Goal: Transaction & Acquisition: Purchase product/service

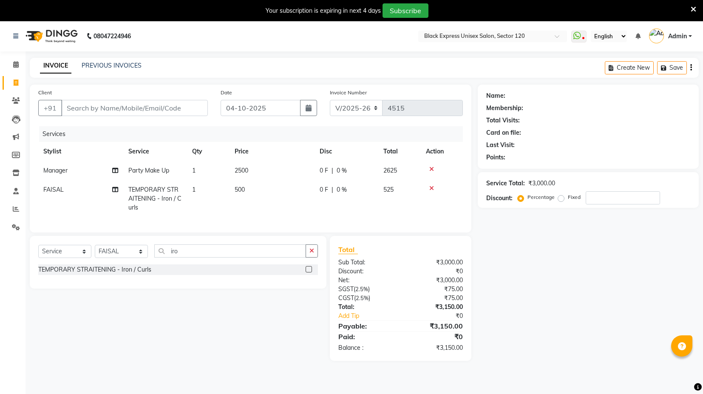
select select "7082"
select select "service"
select select "74479"
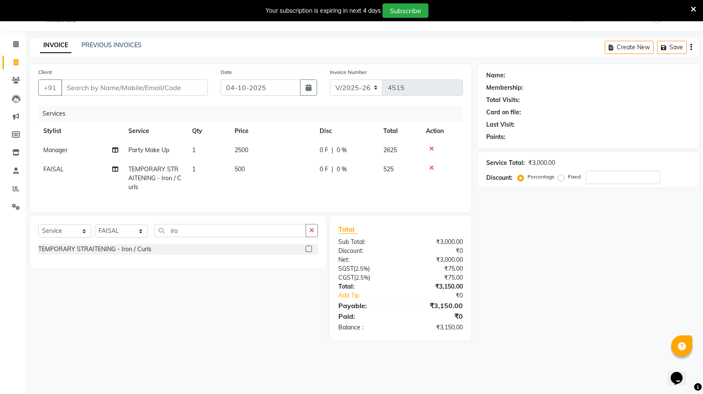
click at [244, 142] on td "2500" at bounding box center [272, 150] width 85 height 19
select select "58971"
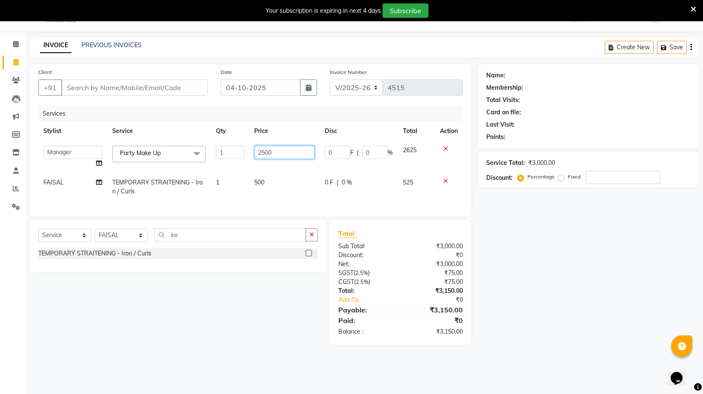
click at [258, 153] on input "2500" at bounding box center [285, 152] width 60 height 13
type input "3000"
click at [281, 248] on div "Select Service Product Membership Package Voucher Prepaid Gift Card Select Styl…" at bounding box center [178, 238] width 280 height 20
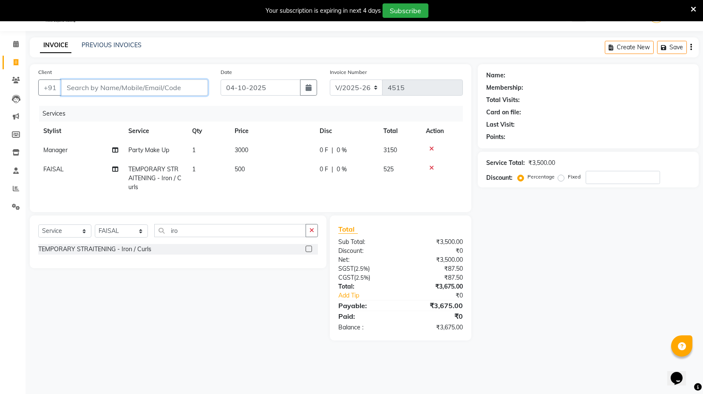
click at [130, 84] on input "Client" at bounding box center [134, 88] width 147 height 16
click at [105, 86] on input "Client" at bounding box center [134, 88] width 147 height 16
click at [183, 87] on input "Client" at bounding box center [134, 88] width 147 height 16
click at [136, 91] on input "Client" at bounding box center [134, 88] width 147 height 16
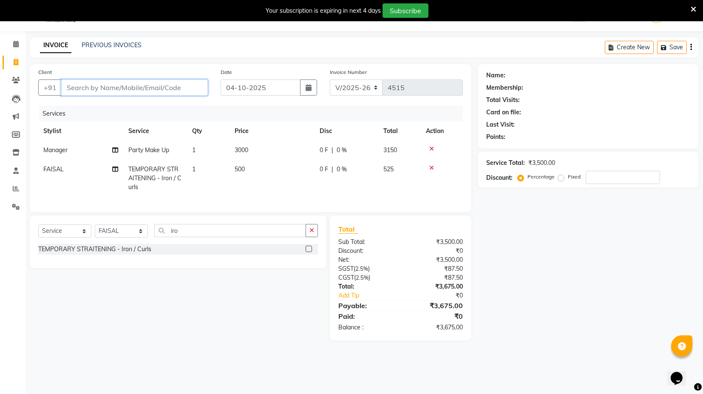
click at [136, 91] on input "Client" at bounding box center [134, 88] width 147 height 16
click at [154, 92] on input "Client" at bounding box center [134, 88] width 147 height 16
type input "8"
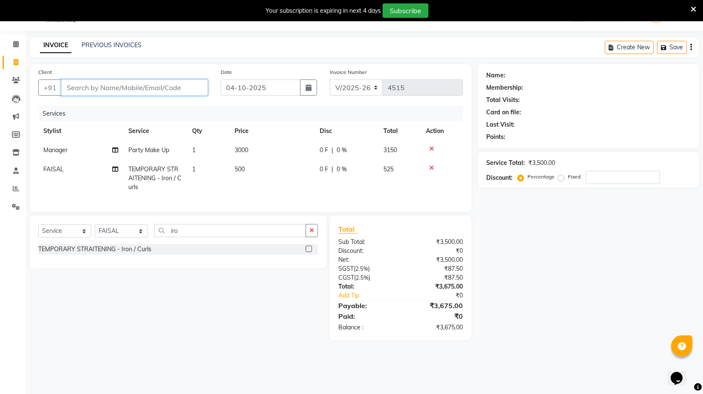
type input "0"
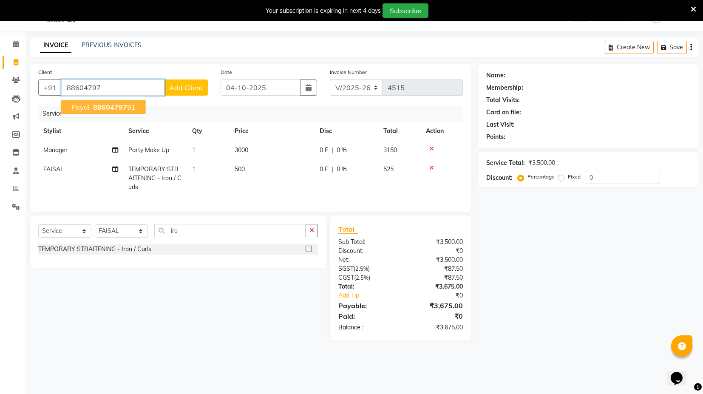
click at [101, 105] on span "88604797" at bounding box center [110, 107] width 34 height 9
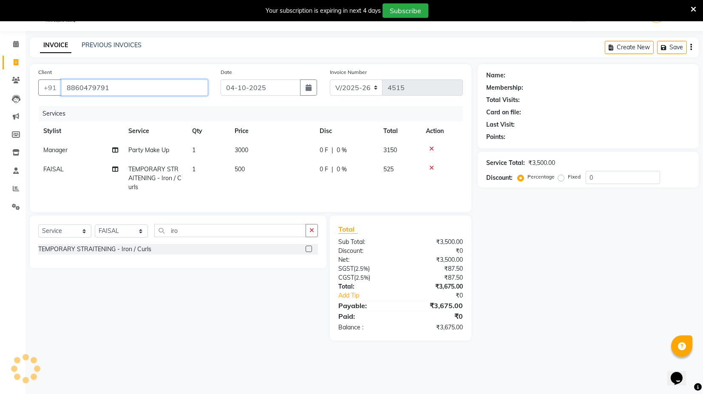
type input "8860479791"
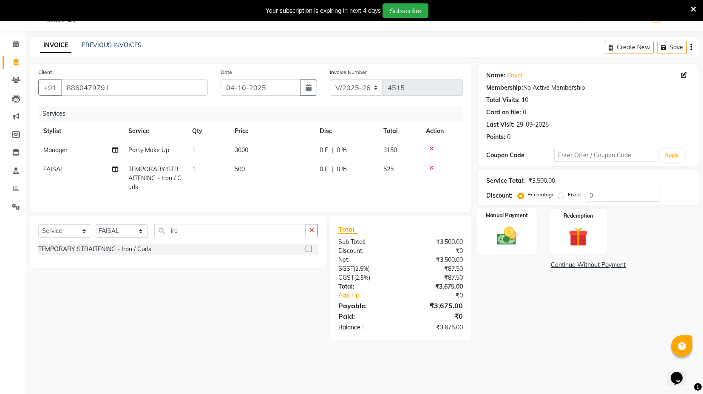
click at [536, 239] on div "Manual Payment" at bounding box center [507, 231] width 61 height 47
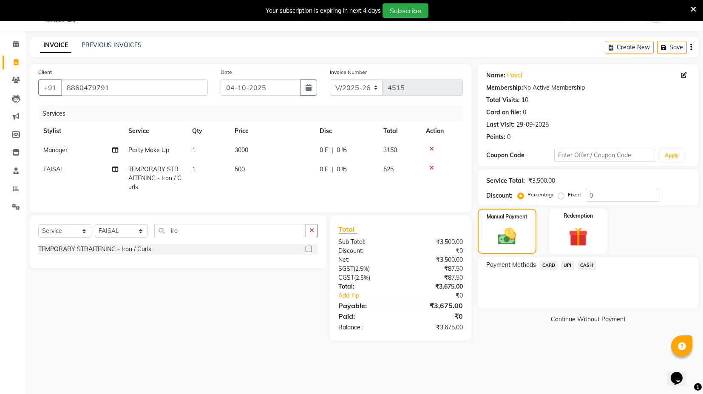
click at [566, 265] on span "UPI" at bounding box center [567, 266] width 13 height 10
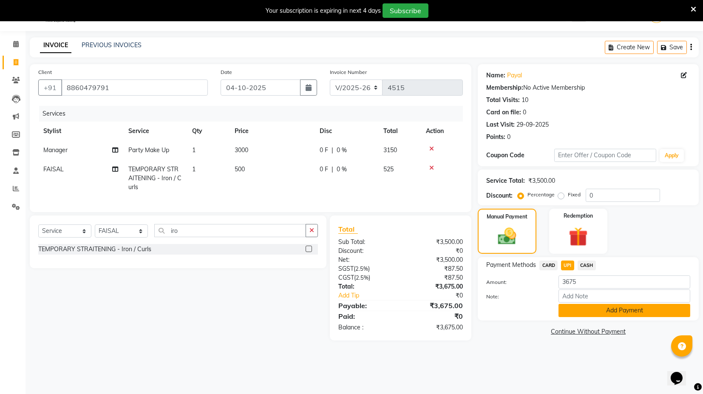
click at [588, 310] on button "Add Payment" at bounding box center [625, 310] width 132 height 13
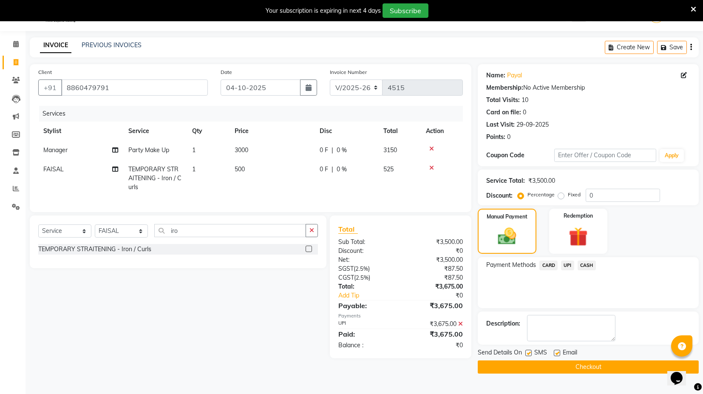
click at [528, 353] on label at bounding box center [528, 353] width 6 height 6
click at [528, 353] on input "checkbox" at bounding box center [528, 354] width 6 height 6
checkbox input "false"
click at [559, 353] on label at bounding box center [557, 353] width 6 height 6
click at [559, 353] on input "checkbox" at bounding box center [557, 354] width 6 height 6
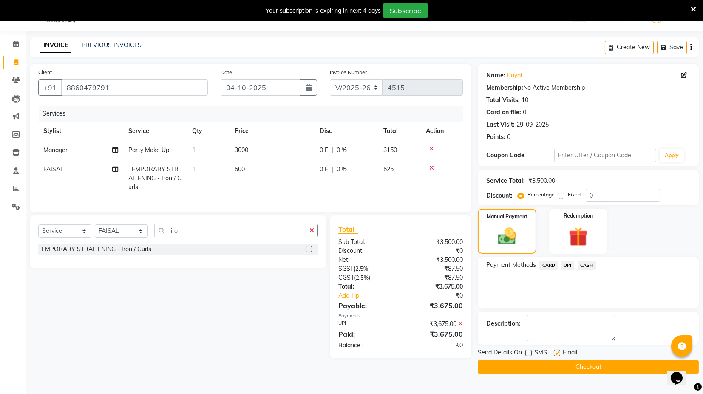
checkbox input "false"
drag, startPoint x: 551, startPoint y: 366, endPoint x: 562, endPoint y: 369, distance: 10.9
click at [551, 367] on button "Checkout" at bounding box center [588, 367] width 221 height 13
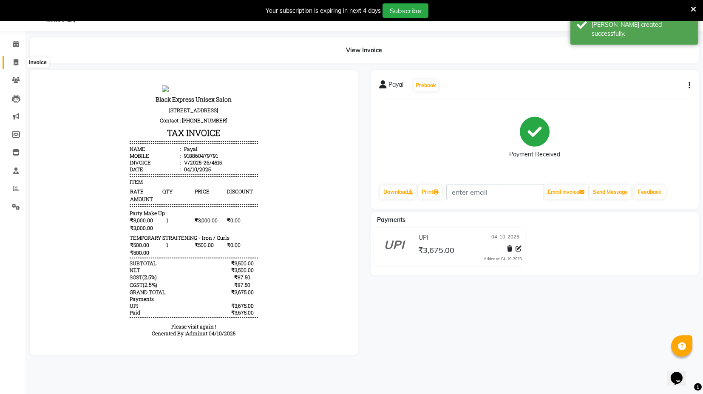
drag, startPoint x: 14, startPoint y: 62, endPoint x: 24, endPoint y: 61, distance: 10.2
click at [14, 62] on icon at bounding box center [16, 62] width 5 height 6
select select "7082"
select select "service"
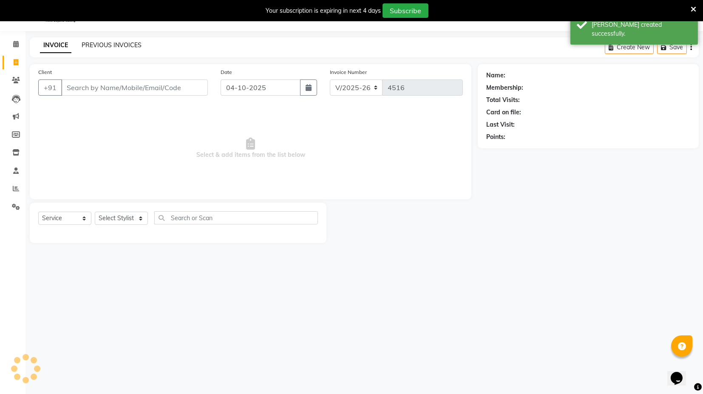
click at [104, 47] on link "PREVIOUS INVOICES" at bounding box center [112, 45] width 60 height 8
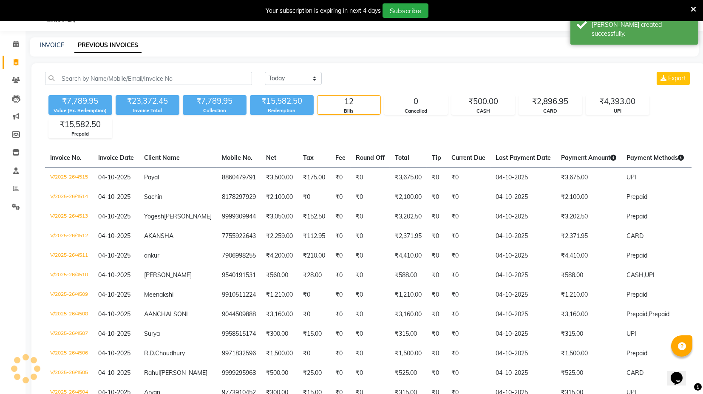
click at [209, 98] on div "₹7,789.95" at bounding box center [215, 101] width 64 height 12
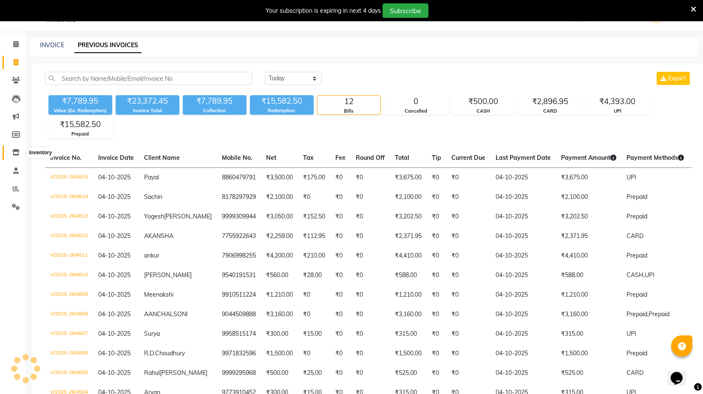
click at [12, 149] on span at bounding box center [16, 153] width 15 height 10
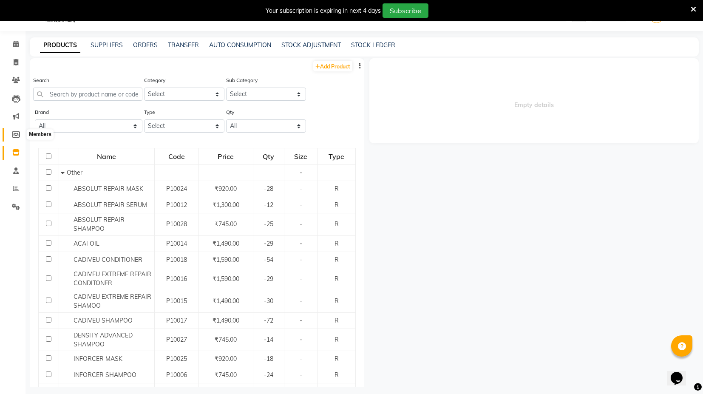
click at [17, 132] on icon at bounding box center [16, 134] width 8 height 6
select select
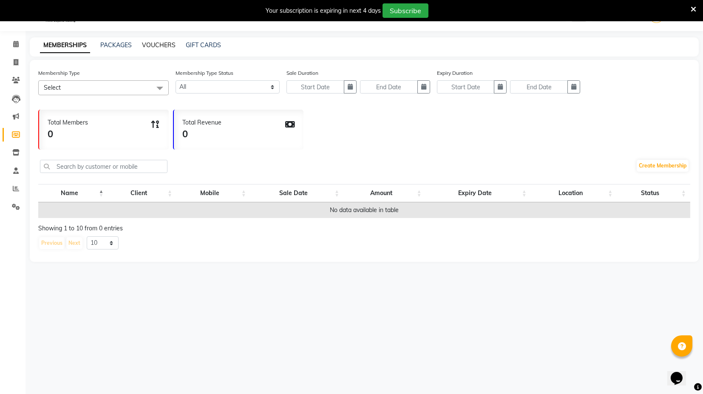
click at [157, 46] on link "VOUCHERS" at bounding box center [159, 45] width 34 height 8
select select
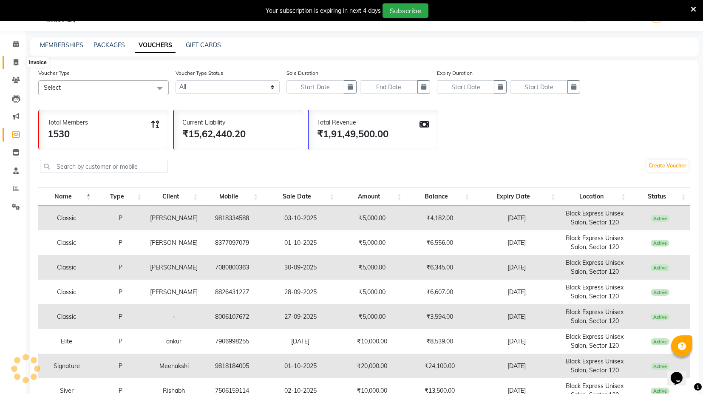
click at [17, 62] on icon at bounding box center [16, 62] width 5 height 6
select select "service"
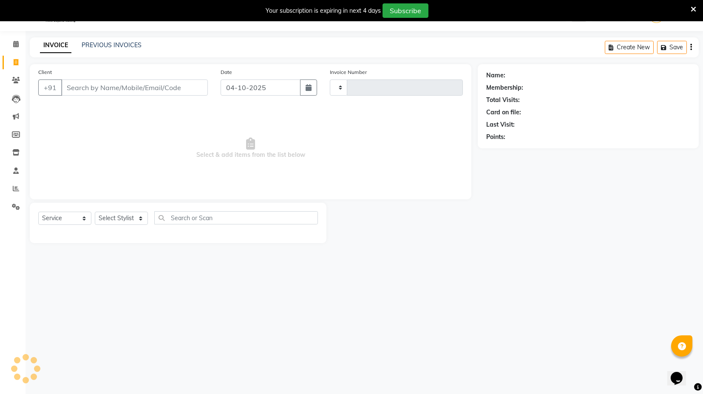
type input "4516"
select select "7082"
click at [102, 212] on select "Select Stylist" at bounding box center [121, 218] width 53 height 13
click at [128, 211] on div "Select Service Product Membership Package Voucher Prepaid Gift Card Select Styl…" at bounding box center [178, 221] width 280 height 20
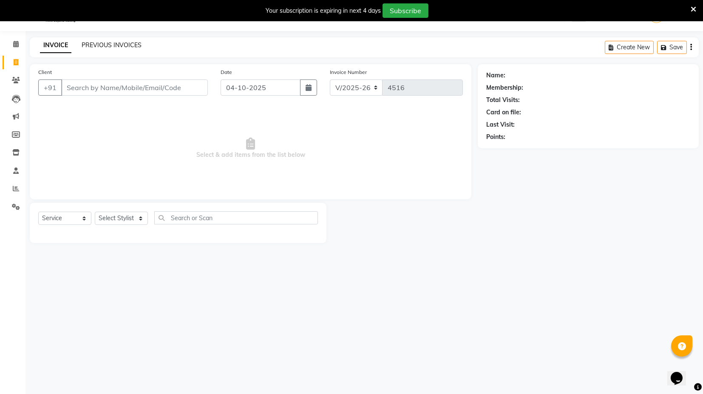
click at [96, 43] on link "PREVIOUS INVOICES" at bounding box center [112, 45] width 60 height 8
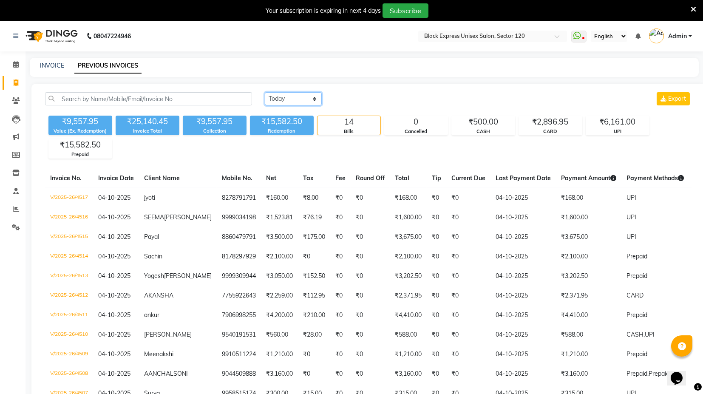
click at [296, 104] on select "Today Yesterday Custom Range" at bounding box center [293, 98] width 57 height 13
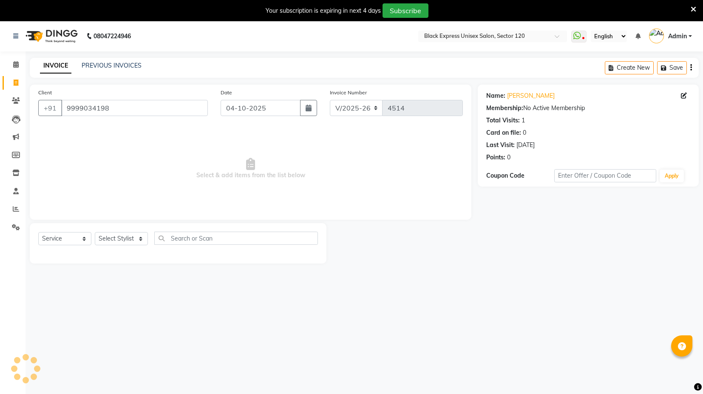
select select "7082"
select select "service"
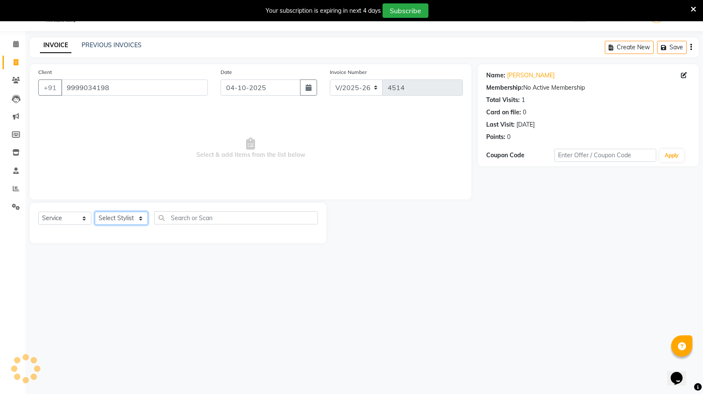
click at [119, 217] on select "Select Stylist ASIF DEEPA [PERSON_NAME] Manager [PERSON_NAME] [PERSON_NAME] [PE…" at bounding box center [121, 218] width 53 height 13
select select "74479"
click at [95, 212] on select "Select Stylist ASIF DEEPA [PERSON_NAME] Manager [PERSON_NAME] [PERSON_NAME] [PE…" at bounding box center [121, 218] width 53 height 13
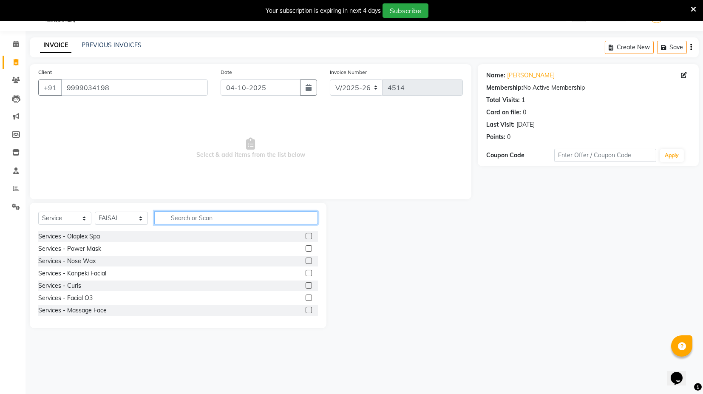
click at [181, 216] on input "text" at bounding box center [236, 217] width 164 height 13
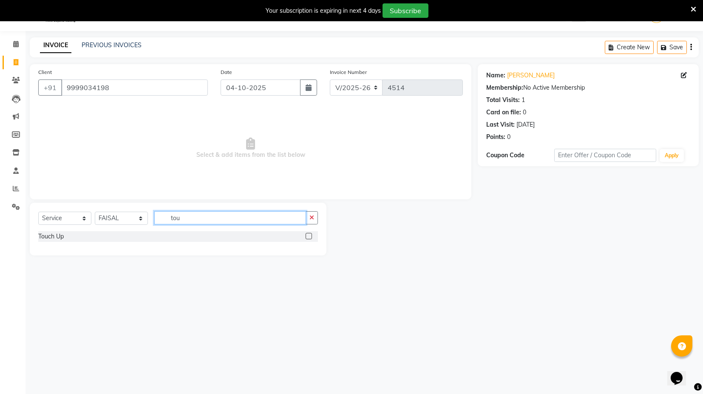
type input "tou"
click at [309, 233] on label at bounding box center [309, 236] width 6 height 6
click at [309, 234] on input "checkbox" at bounding box center [309, 237] width 6 height 6
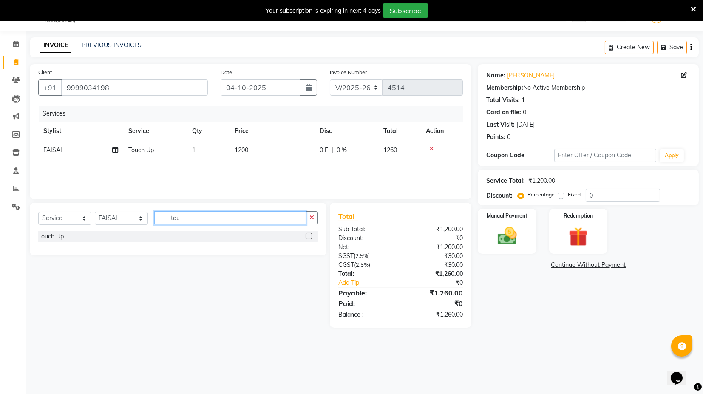
checkbox input "false"
drag, startPoint x: 168, startPoint y: 210, endPoint x: 187, endPoint y: 218, distance: 21.4
click at [169, 213] on input "tou" at bounding box center [230, 217] width 152 height 13
click at [187, 218] on input "tou" at bounding box center [230, 217] width 152 height 13
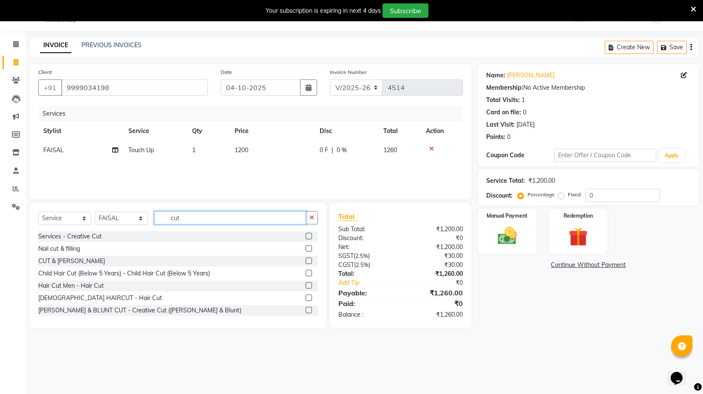
type input "cut"
drag, startPoint x: 302, startPoint y: 298, endPoint x: 294, endPoint y: 270, distance: 28.9
click at [306, 297] on label at bounding box center [309, 298] width 6 height 6
click at [306, 297] on input "checkbox" at bounding box center [309, 298] width 6 height 6
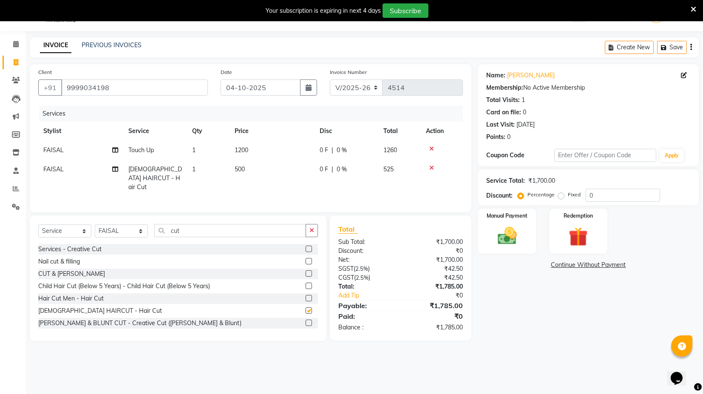
drag, startPoint x: 253, startPoint y: 184, endPoint x: 253, endPoint y: 176, distance: 8.1
click at [253, 183] on td "500" at bounding box center [272, 178] width 85 height 37
checkbox input "false"
select select "74479"
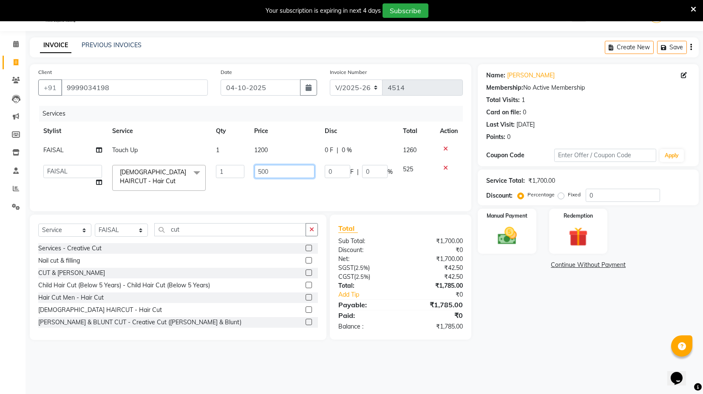
click at [259, 171] on input "500" at bounding box center [285, 171] width 60 height 13
type input "600"
click at [274, 198] on div "Services Stylist Service Qty Price Disc Total Action FAISAL Touch Up 1 1200 0 F…" at bounding box center [250, 154] width 425 height 97
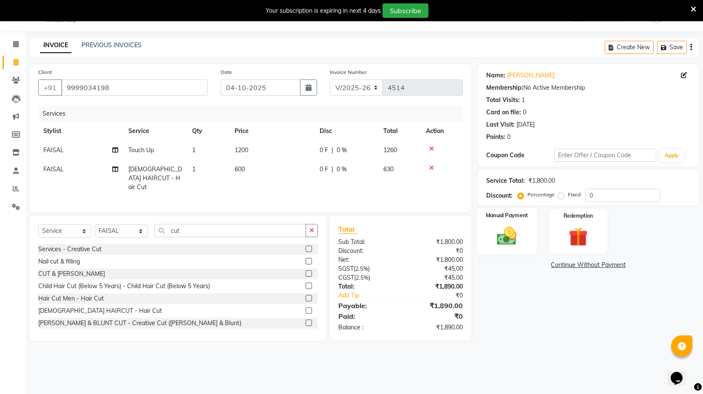
click at [520, 236] on img at bounding box center [507, 235] width 32 height 23
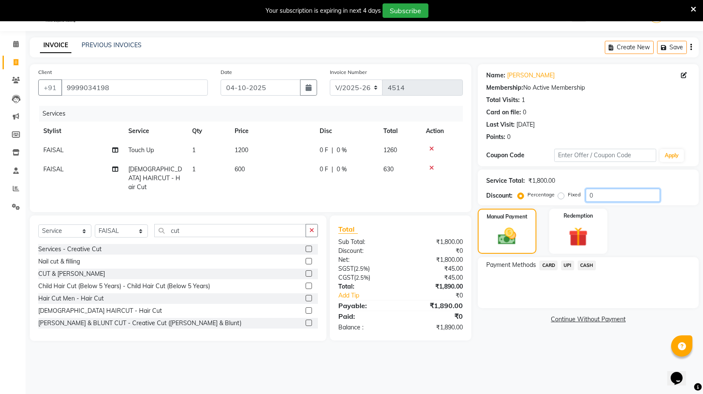
click at [588, 196] on input "0" at bounding box center [623, 195] width 74 height 13
click at [607, 193] on input "50" at bounding box center [623, 195] width 74 height 13
type input "5"
click at [567, 267] on span "UPI" at bounding box center [567, 266] width 13 height 10
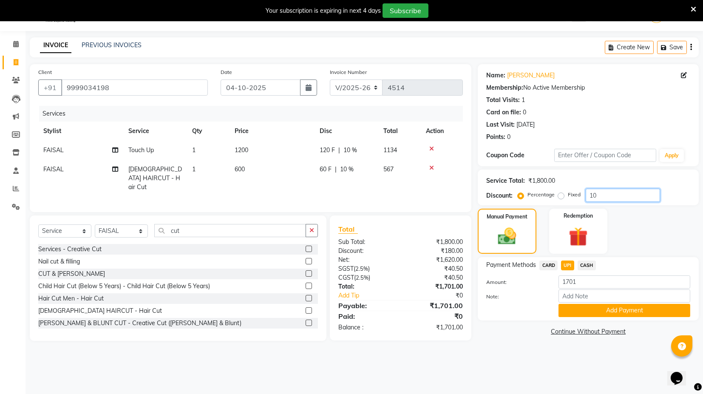
click at [623, 196] on input "10" at bounding box center [623, 195] width 74 height 13
type input "10"
click at [250, 162] on td "600" at bounding box center [272, 178] width 85 height 37
select select "74479"
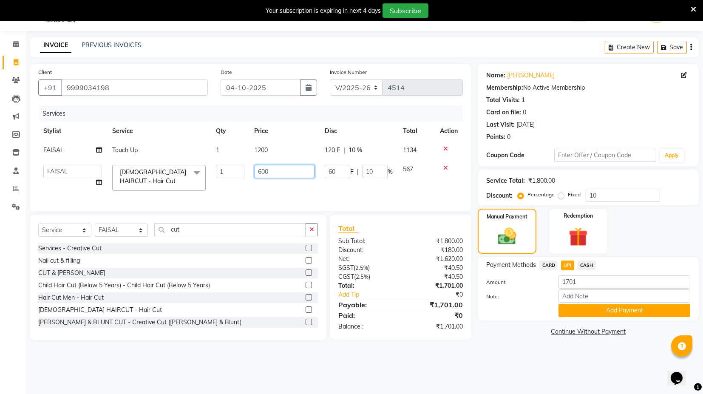
click at [269, 172] on input "600" at bounding box center [285, 171] width 60 height 13
type input "6"
type input "500"
click at [283, 191] on div "Services Stylist Service Qty Price Disc Total Action FAISAL Touch Up 1 1200 120…" at bounding box center [250, 154] width 425 height 97
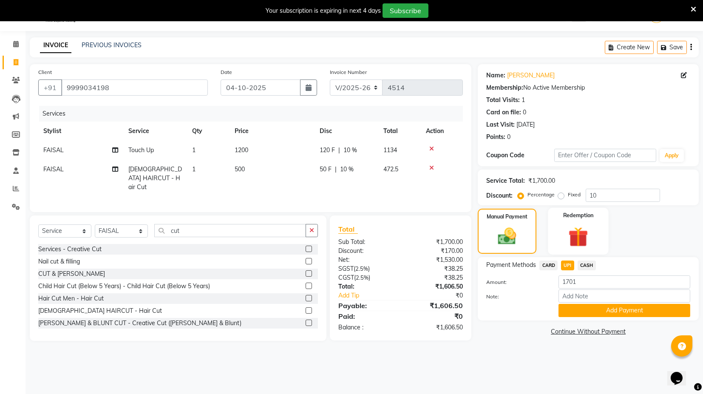
click at [565, 233] on img at bounding box center [578, 236] width 32 height 25
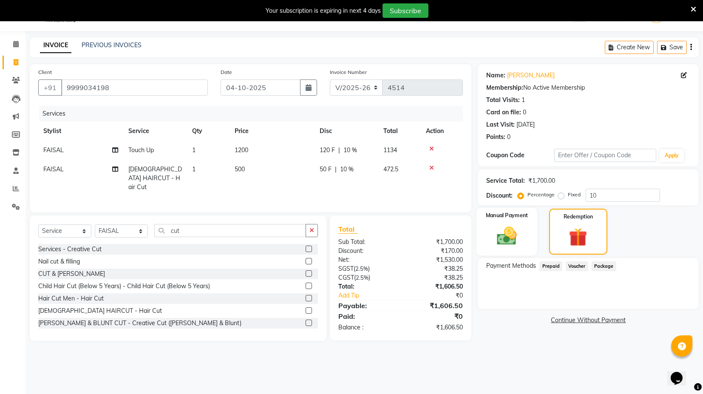
click at [532, 233] on div "Manual Payment" at bounding box center [507, 232] width 61 height 48
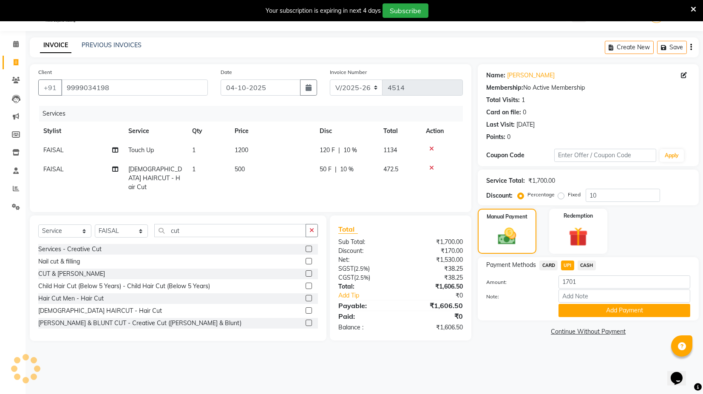
click at [568, 196] on label "Fixed" at bounding box center [574, 195] width 13 height 8
click at [561, 196] on input "Fixed" at bounding box center [563, 195] width 6 height 6
radio input "true"
click at [613, 197] on input "10" at bounding box center [623, 195] width 74 height 13
click at [608, 197] on input "11" at bounding box center [623, 195] width 74 height 13
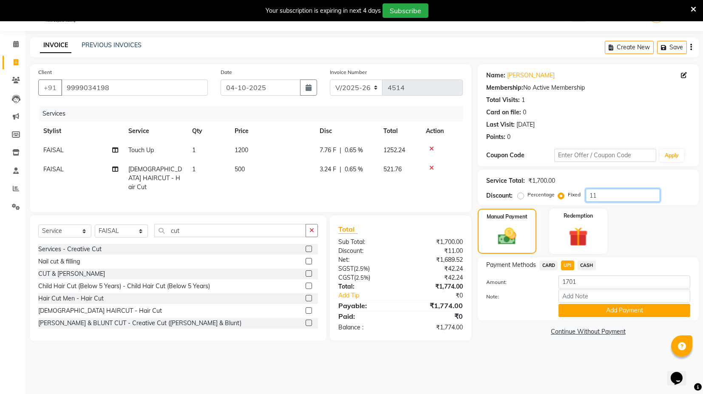
click at [608, 197] on input "11" at bounding box center [623, 195] width 74 height 13
click at [607, 198] on input "11" at bounding box center [623, 195] width 74 height 13
type input "11"
click at [528, 195] on label "Percentage" at bounding box center [541, 195] width 27 height 8
click at [521, 195] on input "Percentage" at bounding box center [523, 195] width 6 height 6
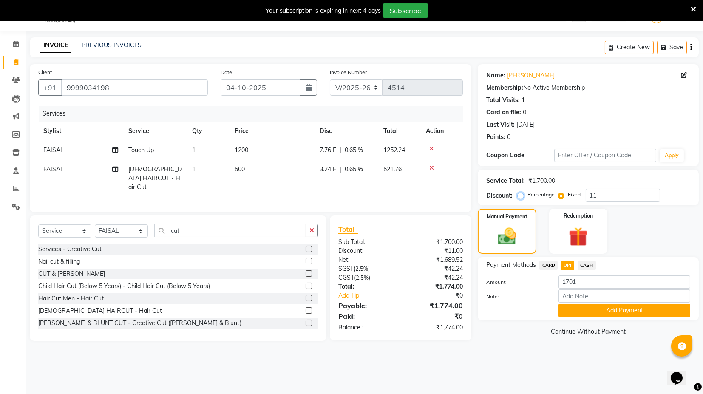
radio input "true"
click at [602, 196] on input "11" at bounding box center [623, 195] width 74 height 13
type input "10"
drag, startPoint x: 560, startPoint y: 196, endPoint x: 568, endPoint y: 196, distance: 8.1
click at [568, 196] on label "Fixed" at bounding box center [574, 195] width 13 height 8
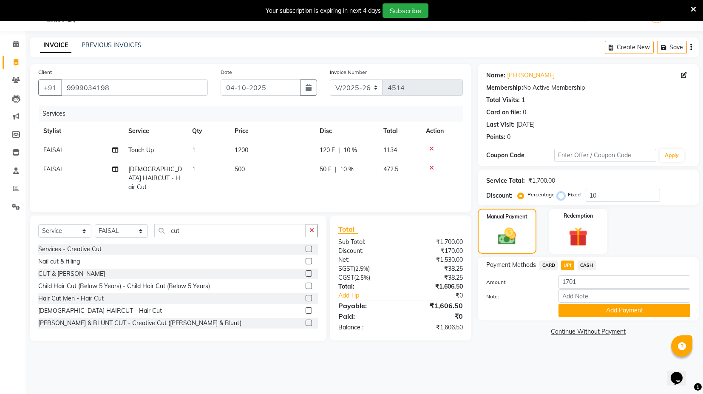
click at [560, 196] on input "Fixed" at bounding box center [563, 195] width 6 height 6
radio input "true"
click at [606, 193] on input "10" at bounding box center [623, 195] width 74 height 13
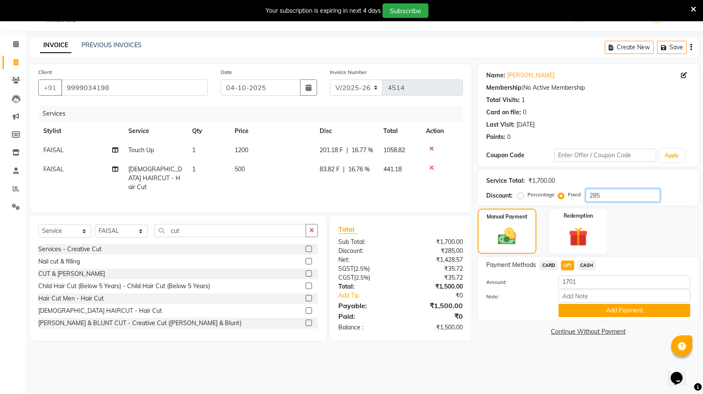
click at [619, 195] on input "285" at bounding box center [623, 195] width 74 height 13
type input "2"
type input "185"
click at [551, 261] on span "CARD" at bounding box center [549, 266] width 18 height 10
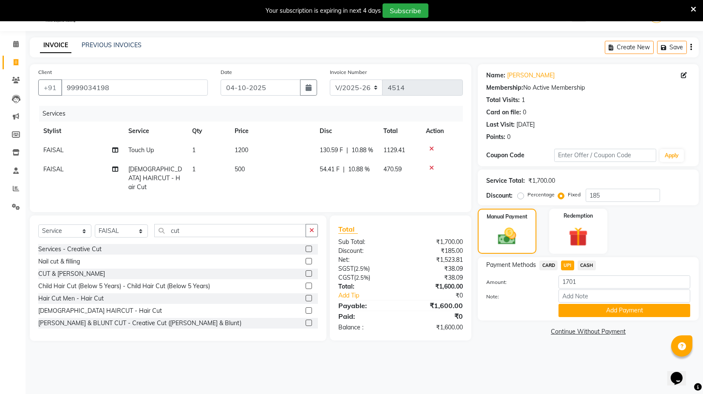
type input "1600"
click at [572, 263] on span "UPI" at bounding box center [567, 266] width 13 height 10
click at [594, 311] on button "Add Payment" at bounding box center [625, 310] width 132 height 13
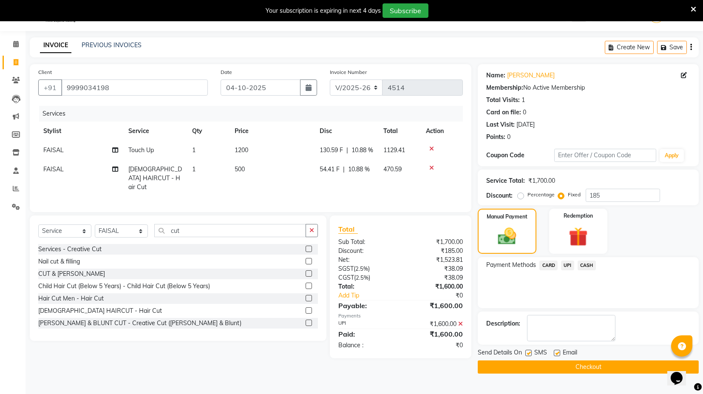
click at [530, 354] on label at bounding box center [528, 353] width 6 height 6
click at [530, 354] on input "checkbox" at bounding box center [528, 354] width 6 height 6
drag, startPoint x: 526, startPoint y: 352, endPoint x: 535, endPoint y: 360, distance: 12.3
click at [528, 354] on label at bounding box center [528, 353] width 6 height 6
click at [528, 354] on input "checkbox" at bounding box center [528, 354] width 6 height 6
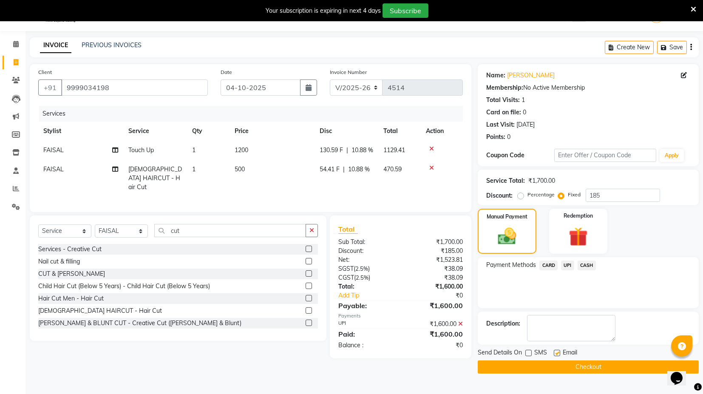
checkbox input "true"
drag, startPoint x: 539, startPoint y: 366, endPoint x: 567, endPoint y: 371, distance: 28.1
click at [540, 367] on button "Checkout" at bounding box center [588, 367] width 221 height 13
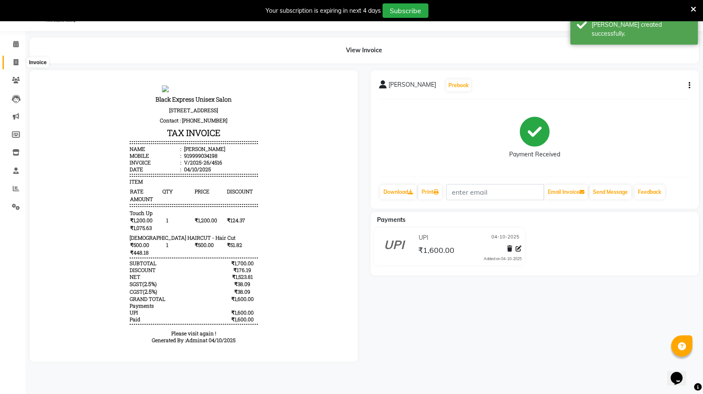
click at [9, 64] on span at bounding box center [16, 63] width 15 height 10
select select "service"
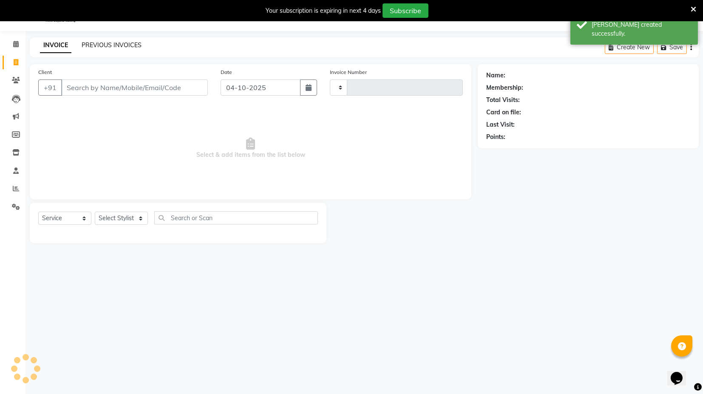
click at [86, 47] on link "PREVIOUS INVOICES" at bounding box center [112, 45] width 60 height 8
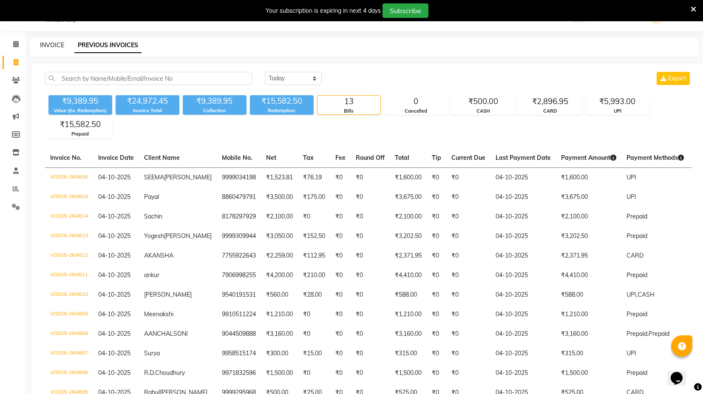
click at [47, 43] on link "INVOICE" at bounding box center [52, 45] width 24 height 8
select select "7082"
select select "service"
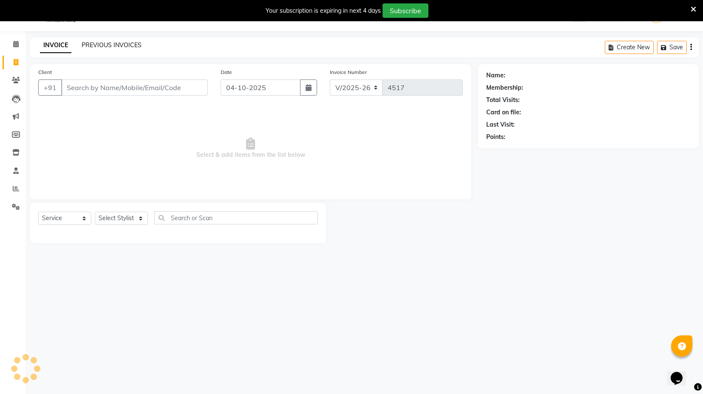
click at [96, 42] on link "PREVIOUS INVOICES" at bounding box center [112, 45] width 60 height 8
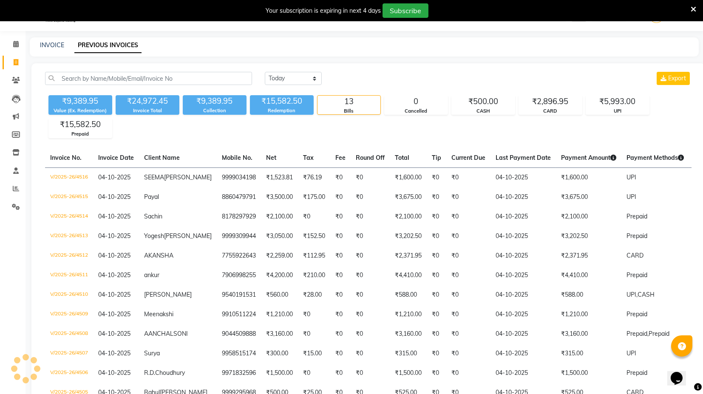
click at [62, 50] on div "INVOICE PREVIOUS INVOICES" at bounding box center [364, 46] width 669 height 19
click at [54, 41] on link "INVOICE" at bounding box center [52, 45] width 24 height 8
select select "service"
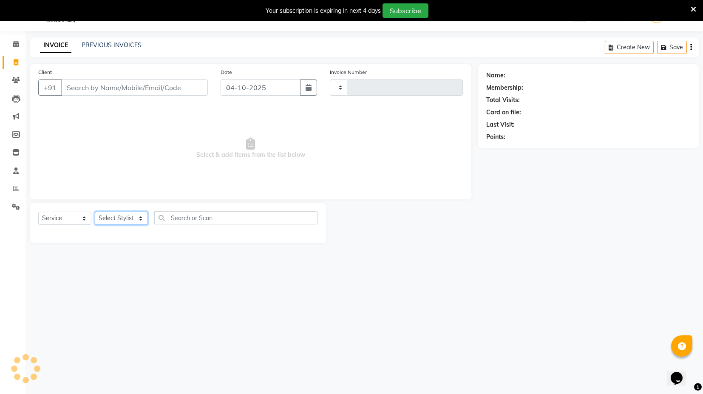
click at [115, 222] on select "Select Stylist" at bounding box center [121, 218] width 53 height 13
type input "4517"
select select "7082"
select select "58980"
click at [95, 212] on select "Select Stylist ASIF DEEPA [PERSON_NAME] Manager [PERSON_NAME] [PERSON_NAME] [PE…" at bounding box center [121, 218] width 53 height 13
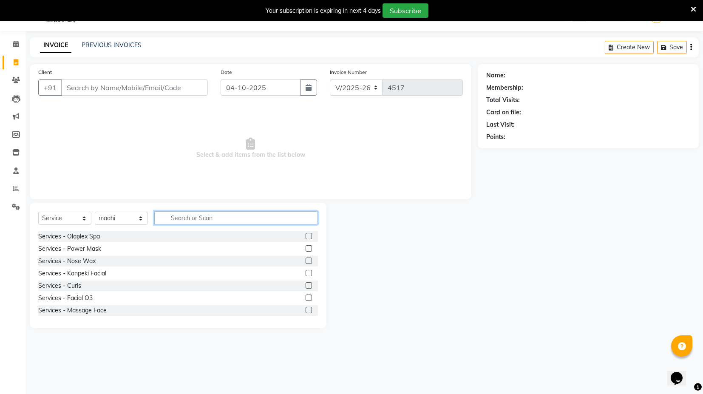
click at [189, 211] on input "text" at bounding box center [236, 217] width 164 height 13
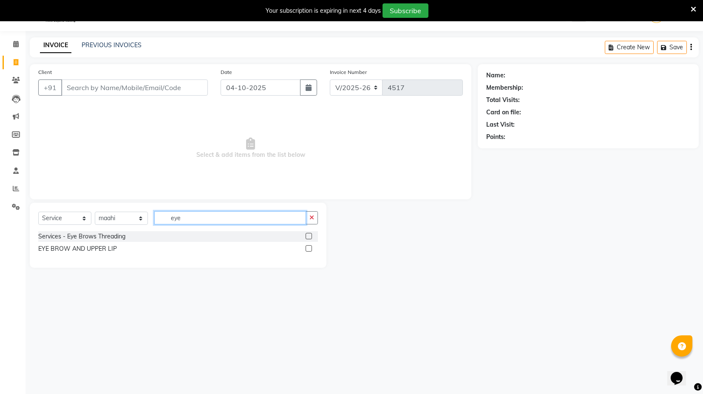
type input "eye"
click at [307, 247] on label at bounding box center [309, 248] width 6 height 6
click at [307, 247] on input "checkbox" at bounding box center [309, 249] width 6 height 6
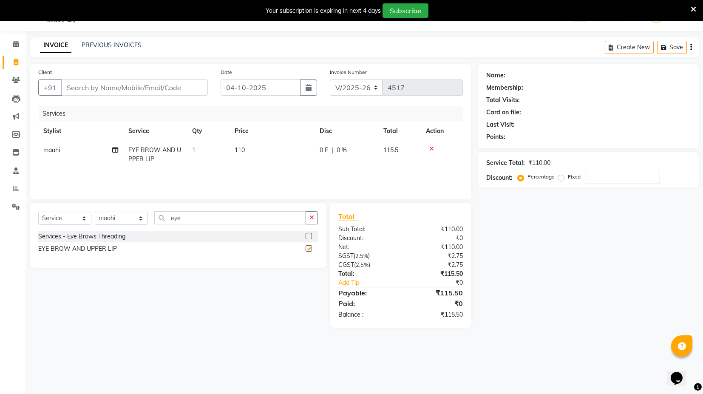
click at [278, 163] on td "110" at bounding box center [272, 155] width 85 height 28
checkbox input "false"
select select "58980"
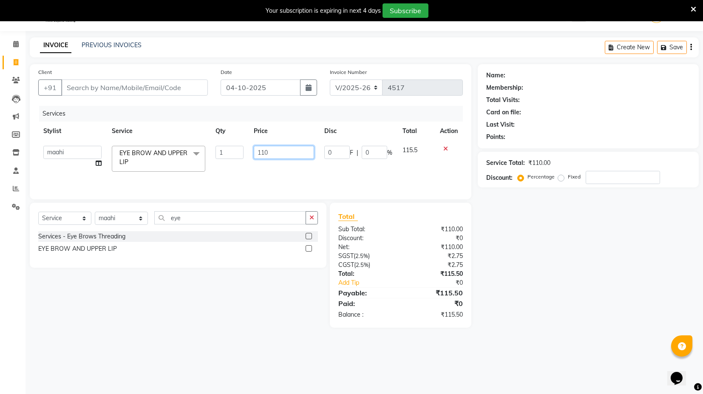
click at [267, 152] on input "110" at bounding box center [284, 152] width 60 height 13
click at [264, 150] on input "110" at bounding box center [284, 152] width 60 height 13
type input "160"
click at [268, 168] on td "160" at bounding box center [284, 159] width 71 height 36
select select "58980"
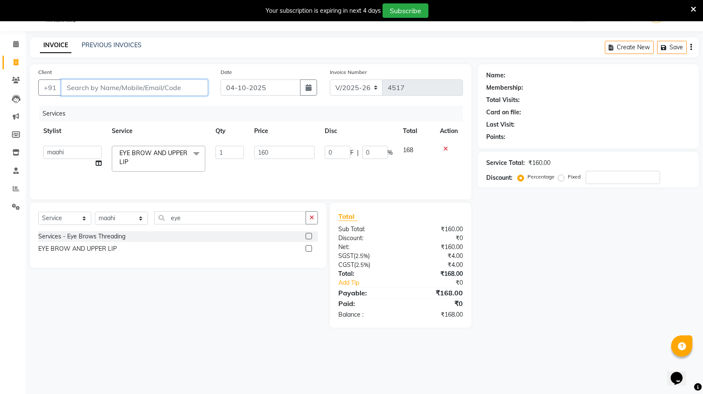
click at [148, 84] on input "Client" at bounding box center [134, 88] width 147 height 16
type input "8"
type input "0"
type input "8278791791"
click at [185, 84] on span "Add Client" at bounding box center [186, 87] width 34 height 9
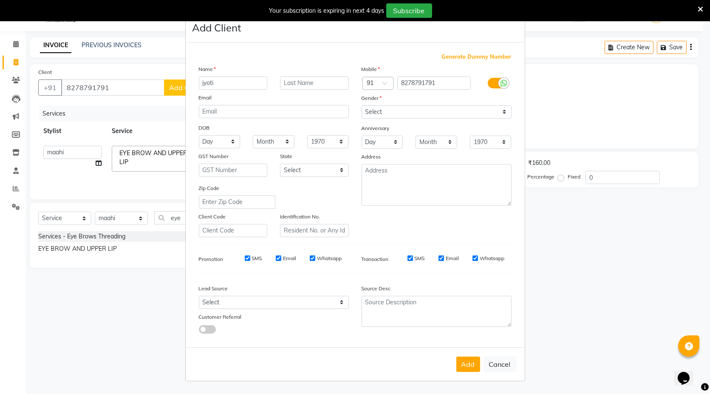
type input "jyoti"
click at [367, 109] on select "Select [DEMOGRAPHIC_DATA] [DEMOGRAPHIC_DATA] Other Prefer Not To Say" at bounding box center [437, 111] width 150 height 13
select select "[DEMOGRAPHIC_DATA]"
click at [362, 105] on select "Select [DEMOGRAPHIC_DATA] [DEMOGRAPHIC_DATA] Other Prefer Not To Say" at bounding box center [437, 111] width 150 height 13
click at [472, 363] on button "Add" at bounding box center [469, 364] width 24 height 15
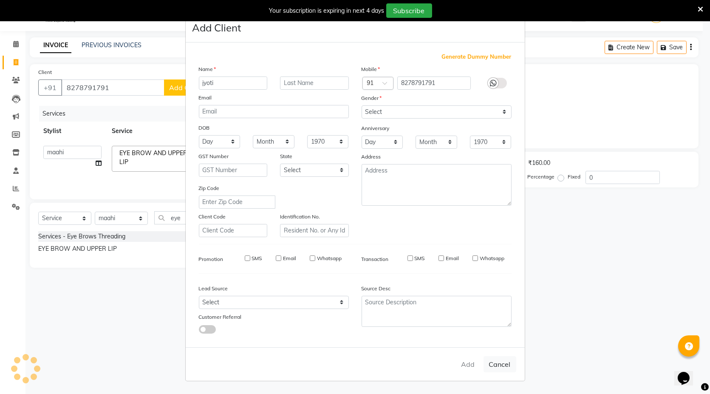
select select
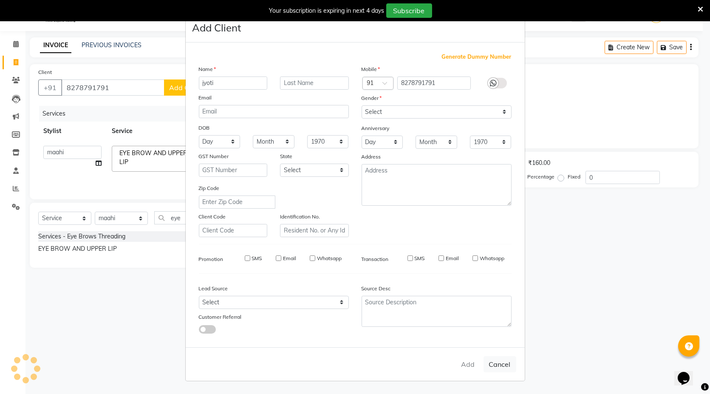
select select
checkbox input "false"
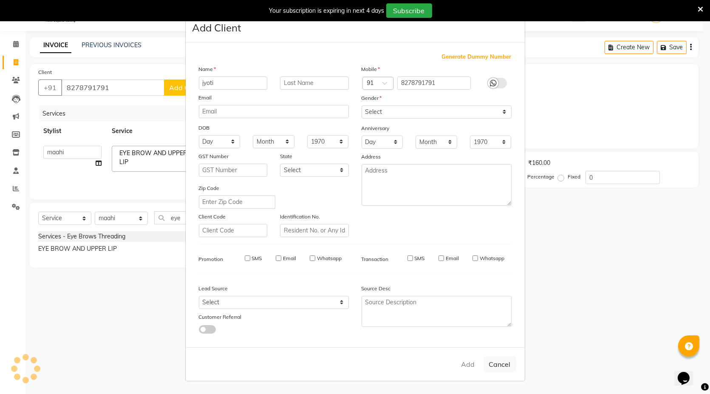
checkbox input "false"
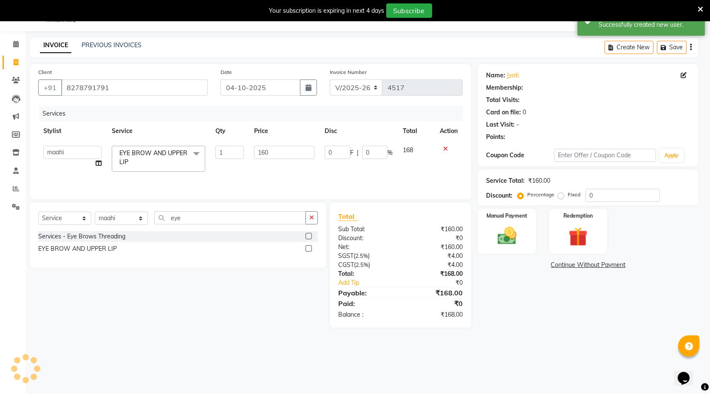
drag, startPoint x: 577, startPoint y: 261, endPoint x: 564, endPoint y: 269, distance: 15.5
click at [564, 269] on link "Continue Without Payment" at bounding box center [589, 265] width 218 height 9
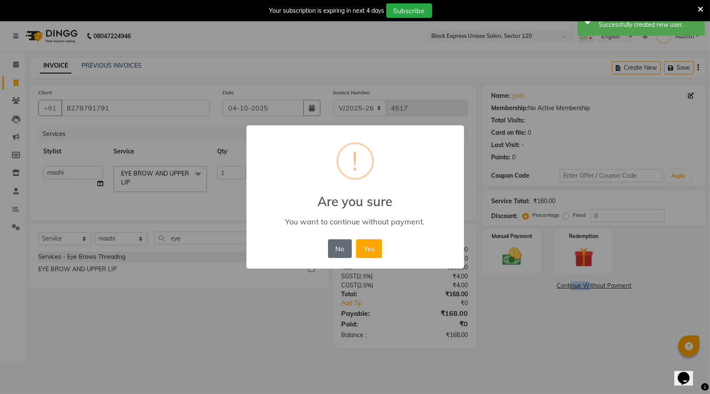
click at [338, 242] on button "No" at bounding box center [340, 248] width 24 height 19
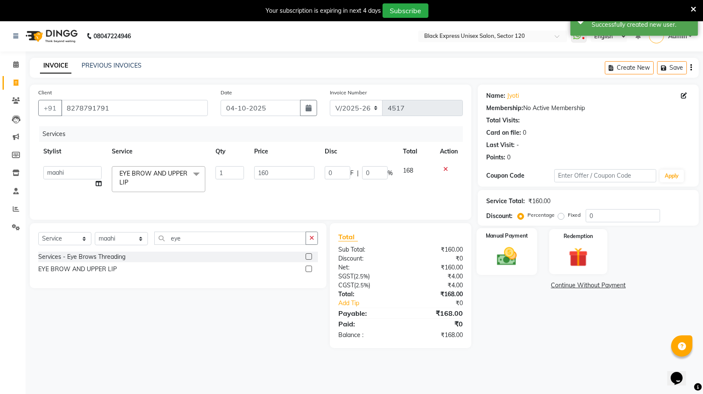
click at [487, 251] on div "Manual Payment" at bounding box center [507, 251] width 61 height 47
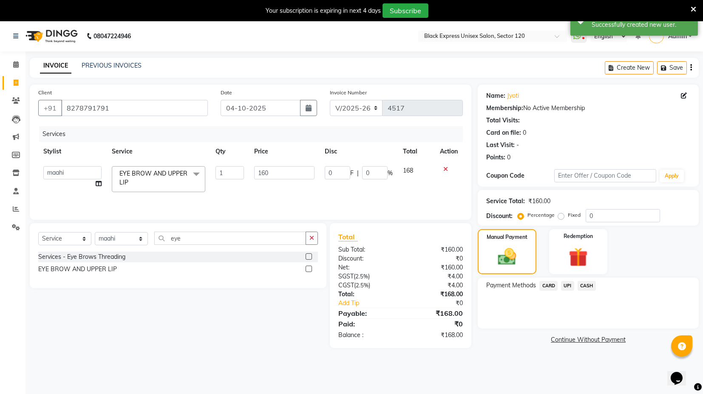
drag, startPoint x: 566, startPoint y: 285, endPoint x: 573, endPoint y: 292, distance: 9.3
click at [567, 286] on span "UPI" at bounding box center [567, 286] width 13 height 10
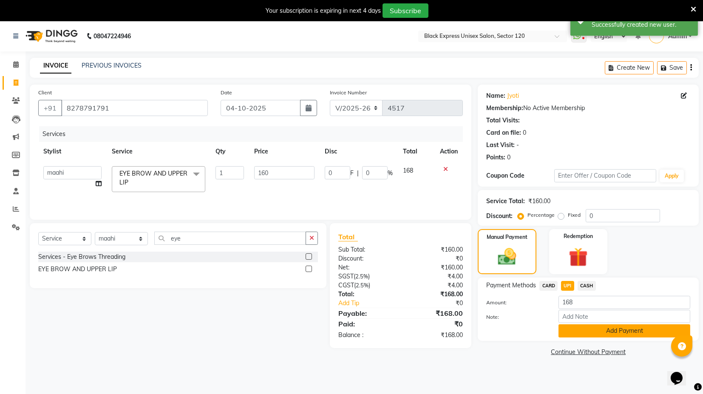
click at [596, 331] on button "Add Payment" at bounding box center [625, 330] width 132 height 13
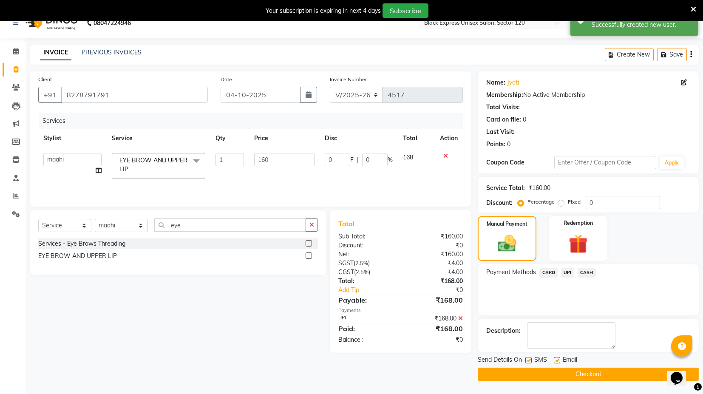
scroll to position [20, 0]
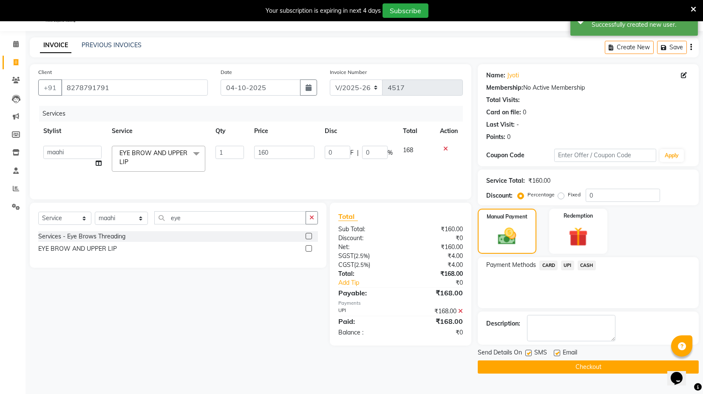
click at [573, 370] on button "Checkout" at bounding box center [588, 367] width 221 height 13
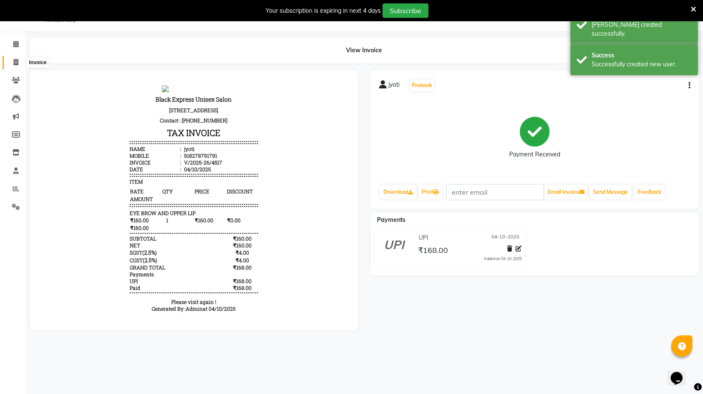
drag, startPoint x: 14, startPoint y: 61, endPoint x: 31, endPoint y: 62, distance: 17.5
click at [14, 61] on icon at bounding box center [16, 62] width 5 height 6
select select "service"
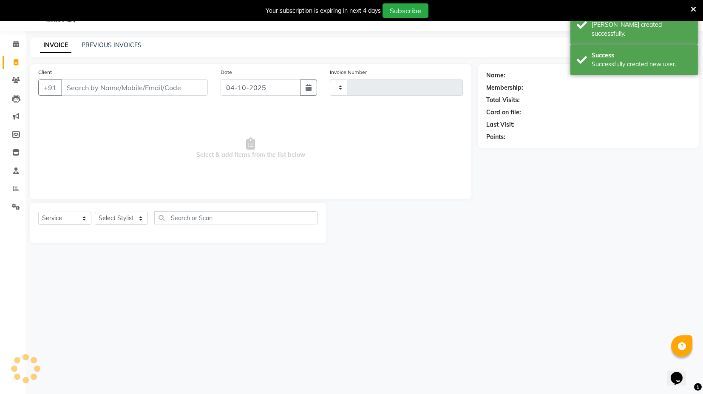
click at [90, 87] on input "Client" at bounding box center [134, 88] width 147 height 16
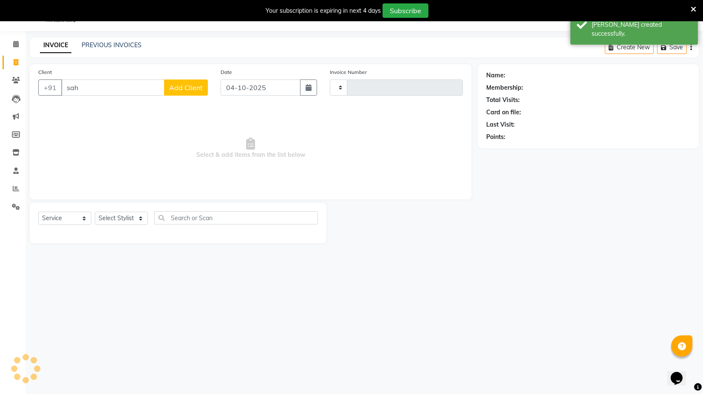
type input "sahu"
type input "4518"
select select "7082"
drag, startPoint x: 102, startPoint y: 104, endPoint x: 382, endPoint y: 138, distance: 281.8
click at [103, 104] on span "[PERSON_NAME]" at bounding box center [98, 107] width 55 height 9
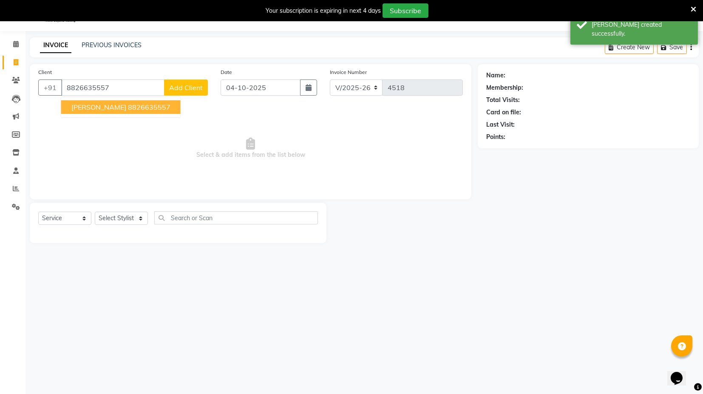
type input "8826635557"
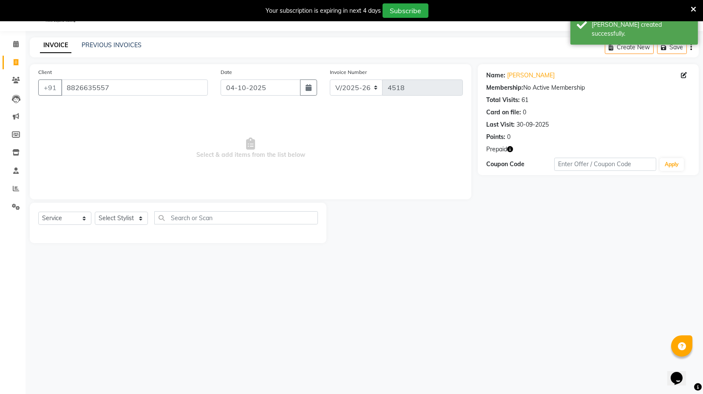
click at [511, 148] on icon "button" at bounding box center [510, 149] width 6 height 6
click at [298, 143] on span "Select & add items from the list below" at bounding box center [250, 148] width 425 height 85
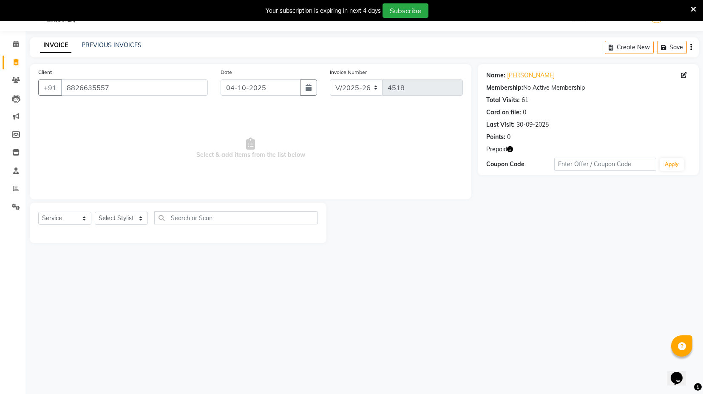
click at [119, 210] on div "Select Service Product Membership Package Voucher Prepaid Gift Card Select Styl…" at bounding box center [178, 223] width 297 height 40
click at [123, 211] on div "Select Service Product Membership Package Voucher Prepaid Gift Card Select Styl…" at bounding box center [178, 221] width 280 height 20
click at [124, 216] on select "Select Stylist ASIF DEEPA [PERSON_NAME] Manager [PERSON_NAME] [PERSON_NAME] [PE…" at bounding box center [121, 218] width 53 height 13
click at [95, 212] on select "Select Stylist ASIF DEEPA [PERSON_NAME] Manager [PERSON_NAME] [PERSON_NAME] [PE…" at bounding box center [121, 218] width 53 height 13
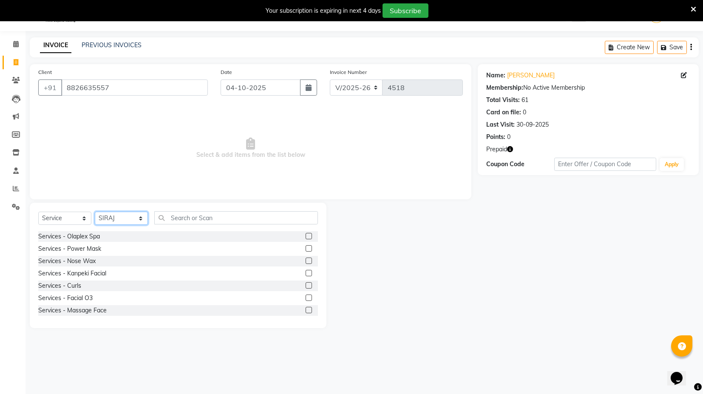
click at [121, 219] on select "Select Stylist ASIF DEEPA [PERSON_NAME] Manager [PERSON_NAME] [PERSON_NAME] [PE…" at bounding box center [121, 218] width 53 height 13
select select "87608"
click at [95, 212] on select "Select Stylist ASIF DEEPA [PERSON_NAME] Manager [PERSON_NAME] [PERSON_NAME] [PE…" at bounding box center [121, 218] width 53 height 13
click at [198, 216] on input "text" at bounding box center [236, 217] width 164 height 13
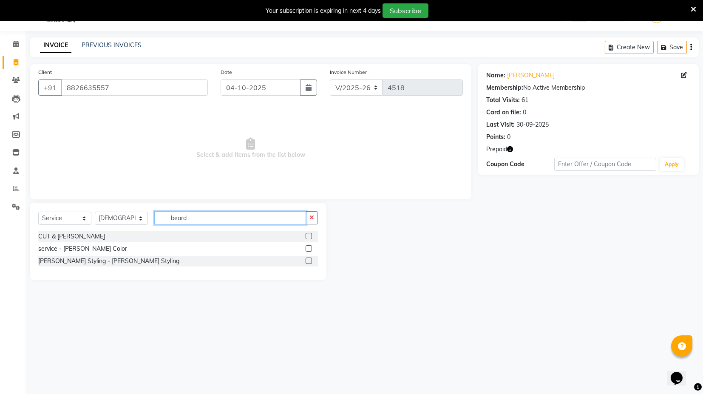
type input "beard"
click at [306, 260] on label at bounding box center [309, 261] width 6 height 6
click at [306, 260] on input "checkbox" at bounding box center [309, 261] width 6 height 6
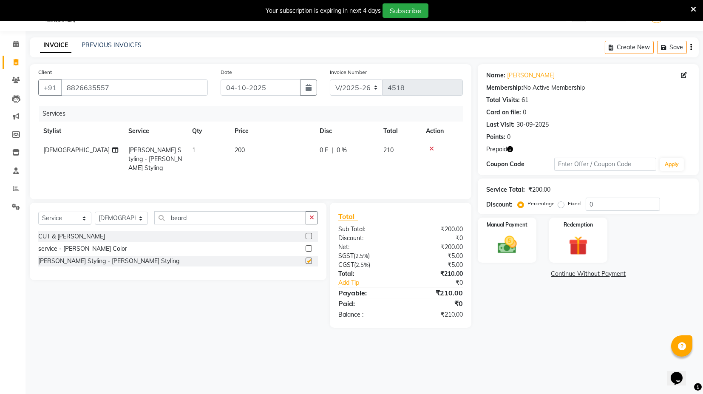
checkbox input "false"
click at [513, 148] on icon "button" at bounding box center [510, 149] width 6 height 6
click at [578, 238] on img at bounding box center [578, 245] width 32 height 25
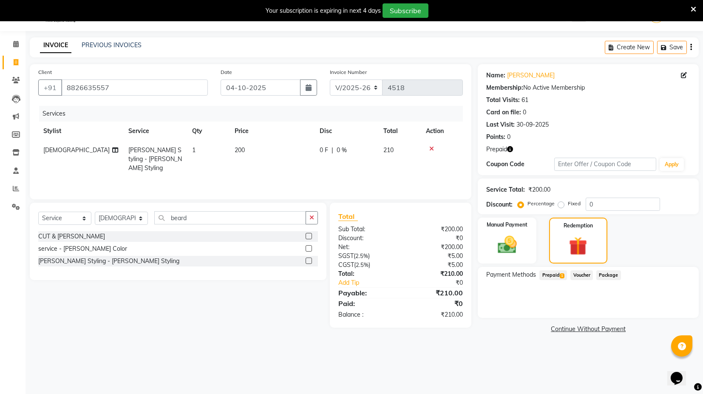
click at [553, 274] on span "Prepaid 1" at bounding box center [554, 275] width 28 height 10
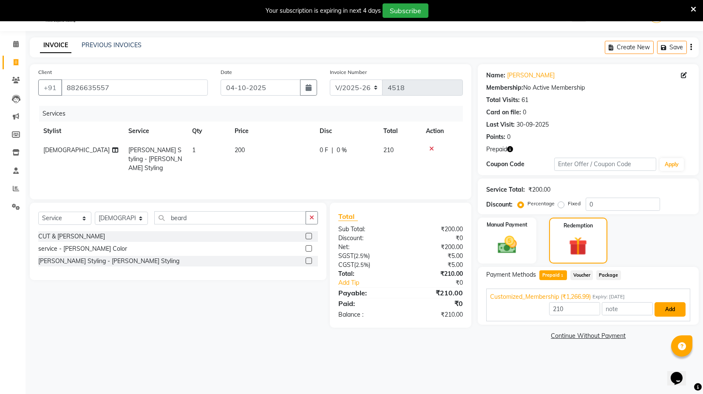
click at [668, 308] on button "Add" at bounding box center [670, 309] width 31 height 14
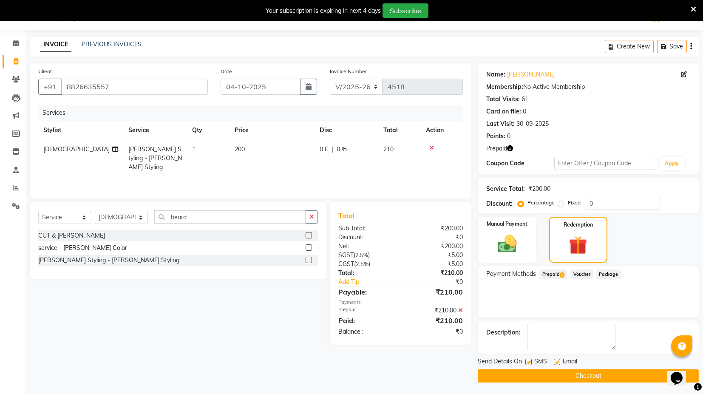
scroll to position [22, 0]
click at [559, 360] on label at bounding box center [557, 361] width 6 height 6
click at [559, 360] on input "checkbox" at bounding box center [557, 362] width 6 height 6
checkbox input "false"
click at [527, 361] on label at bounding box center [528, 361] width 6 height 6
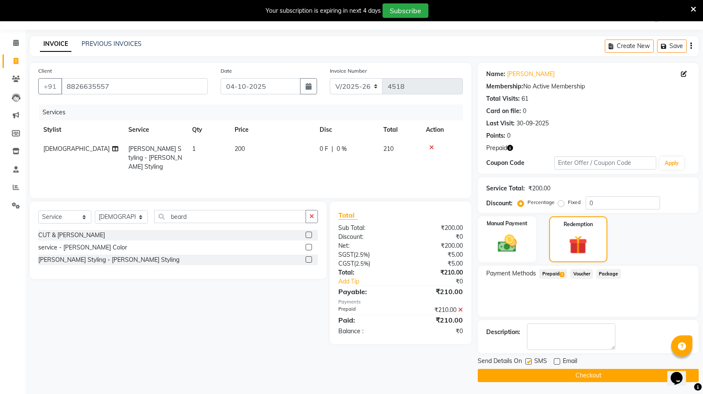
click at [527, 361] on input "checkbox" at bounding box center [528, 362] width 6 height 6
checkbox input "false"
click at [533, 375] on button "Checkout" at bounding box center [588, 375] width 221 height 13
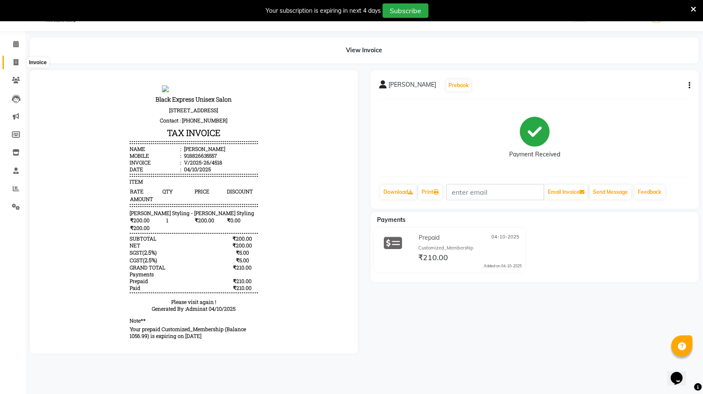
click at [14, 62] on icon at bounding box center [16, 62] width 5 height 6
select select "service"
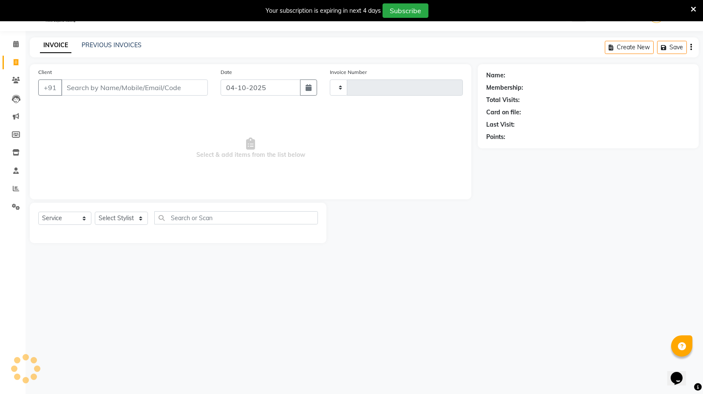
type input "4519"
select select "7082"
click at [76, 88] on input "Client" at bounding box center [134, 88] width 147 height 16
type input "7518423162"
click at [197, 88] on span "Add Client" at bounding box center [186, 87] width 34 height 9
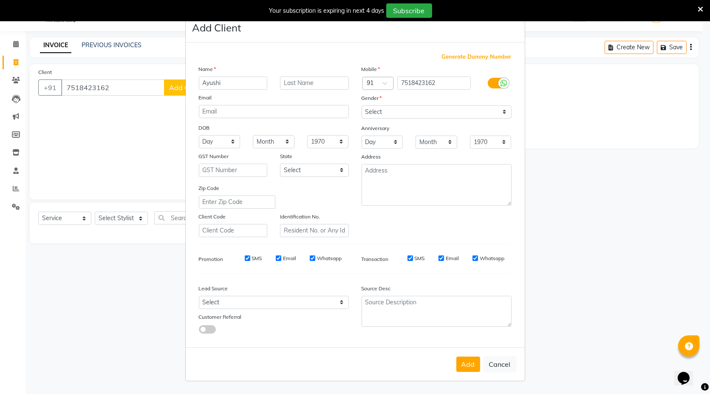
type input "Ayushi"
click at [504, 116] on select "Select [DEMOGRAPHIC_DATA] [DEMOGRAPHIC_DATA] Other Prefer Not To Say" at bounding box center [437, 111] width 150 height 13
select select "[DEMOGRAPHIC_DATA]"
click at [362, 105] on select "Select [DEMOGRAPHIC_DATA] [DEMOGRAPHIC_DATA] Other Prefer Not To Say" at bounding box center [437, 111] width 150 height 13
click at [461, 368] on button "Add" at bounding box center [469, 364] width 24 height 15
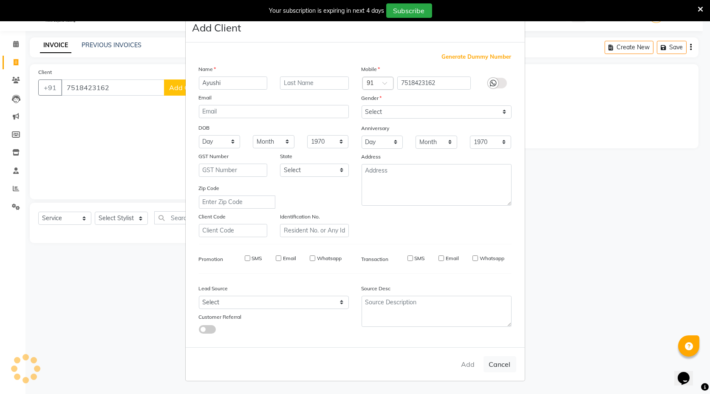
select select
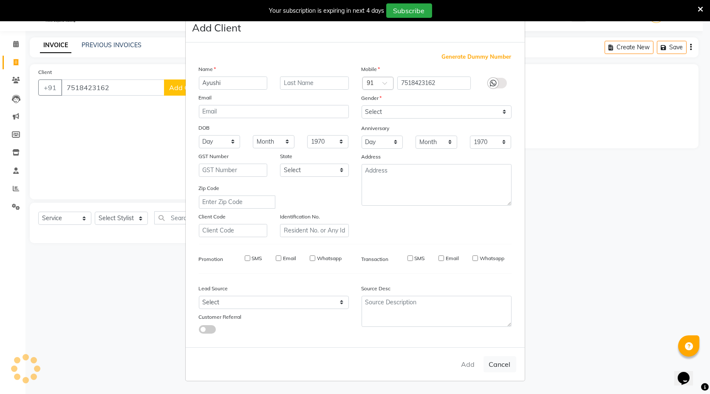
select select
checkbox input "false"
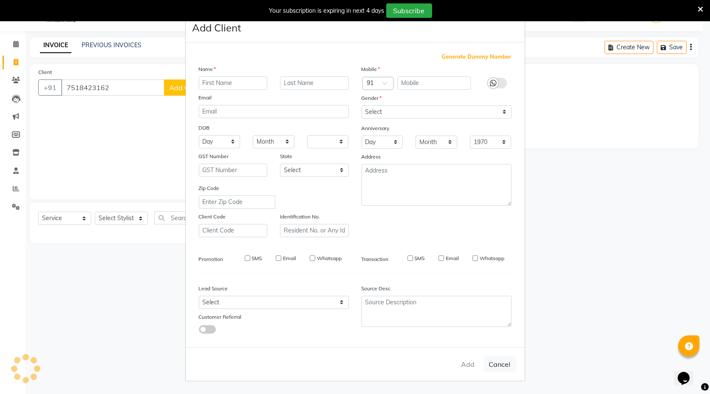
checkbox input "false"
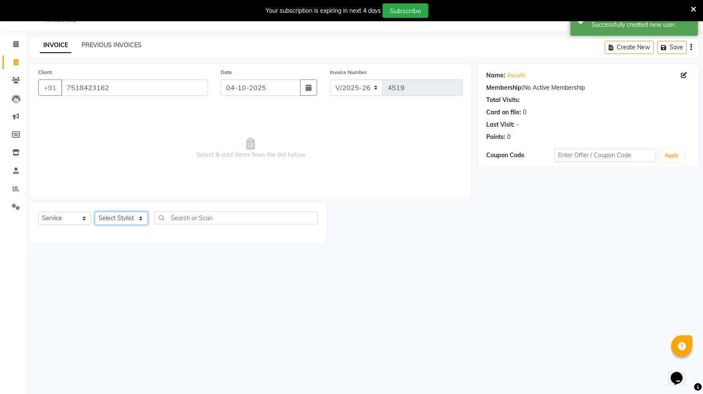
drag, startPoint x: 138, startPoint y: 216, endPoint x: 137, endPoint y: 220, distance: 4.3
click at [138, 216] on select "Select Stylist ASIF DEEPA [PERSON_NAME] Manager [PERSON_NAME] [PERSON_NAME] [PE…" at bounding box center [121, 218] width 53 height 13
select select "93556"
click at [95, 212] on select "Select Stylist ASIF DEEPA [PERSON_NAME] Manager [PERSON_NAME] [PERSON_NAME] [PE…" at bounding box center [121, 218] width 53 height 13
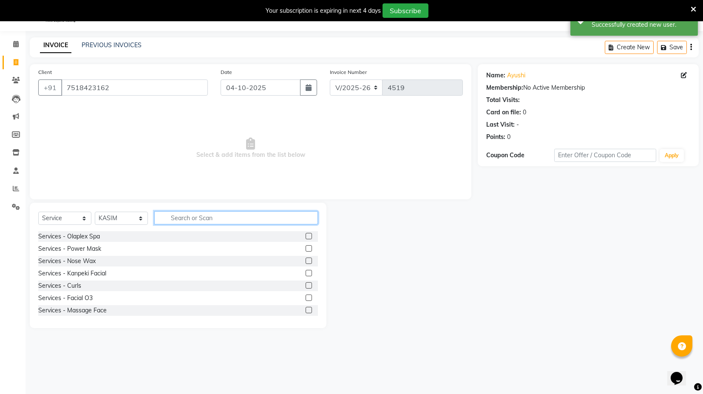
click at [191, 217] on input "text" at bounding box center [236, 217] width 164 height 13
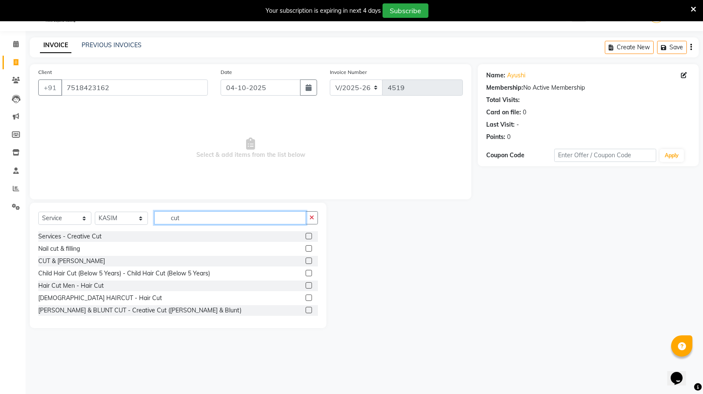
type input "cut"
click at [306, 297] on label at bounding box center [309, 298] width 6 height 6
click at [306, 297] on input "checkbox" at bounding box center [309, 298] width 6 height 6
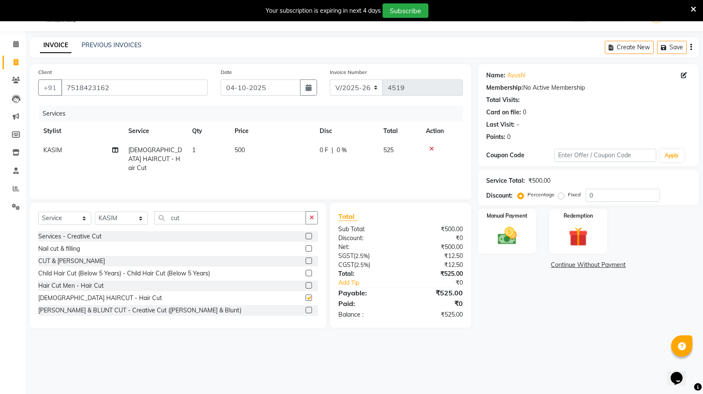
checkbox input "false"
click at [203, 214] on input "cut" at bounding box center [230, 217] width 152 height 13
type input "c"
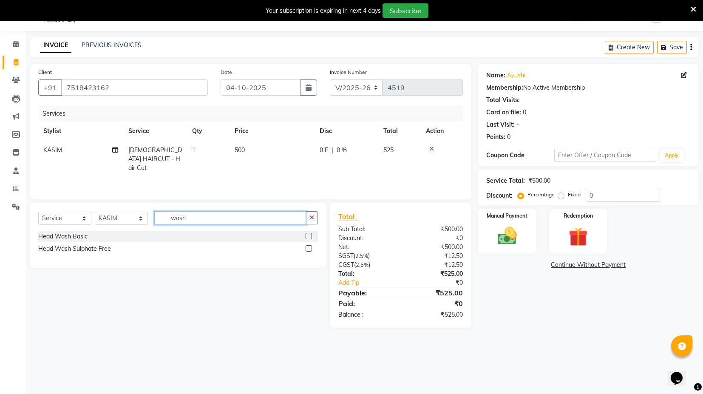
type input "wash"
click at [309, 235] on label at bounding box center [309, 236] width 6 height 6
click at [309, 235] on input "checkbox" at bounding box center [309, 237] width 6 height 6
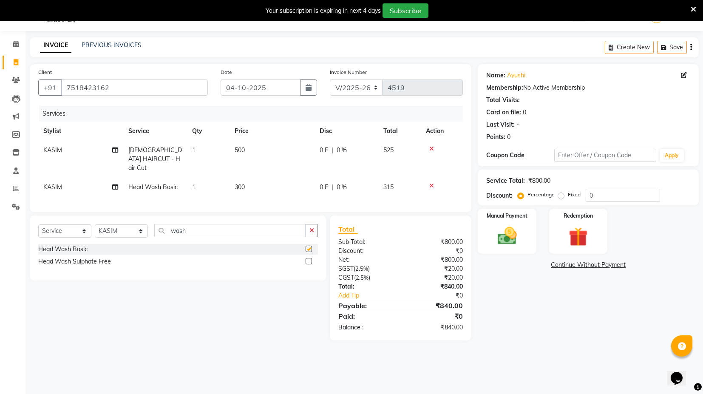
checkbox input "false"
click at [248, 145] on td "500" at bounding box center [272, 159] width 85 height 37
select select "93556"
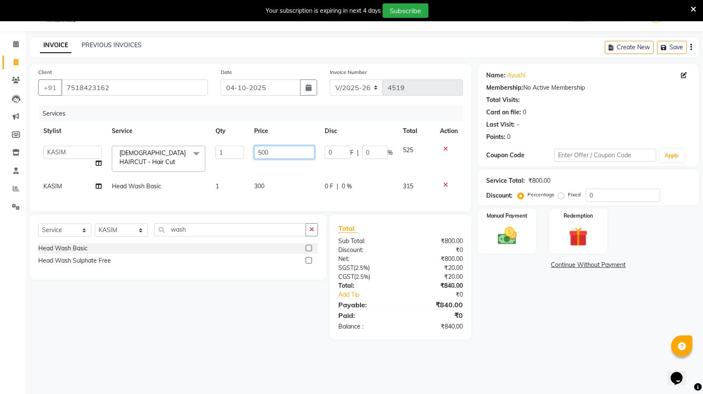
click at [272, 149] on input "500" at bounding box center [284, 152] width 60 height 13
type input "5"
type input "600"
click at [262, 184] on td "300" at bounding box center [284, 186] width 71 height 19
select select "93556"
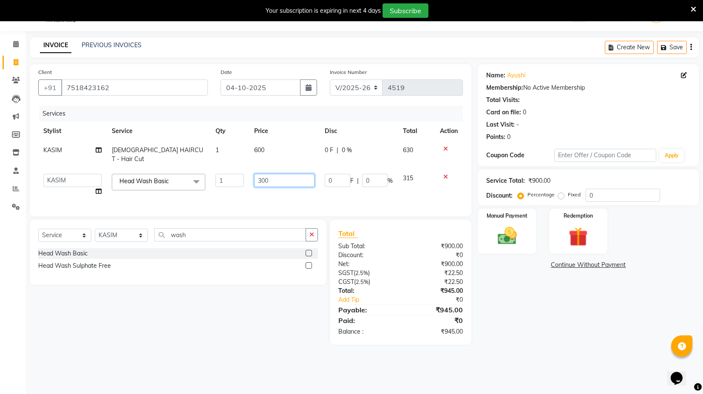
click at [281, 174] on input "300" at bounding box center [284, 180] width 60 height 13
type input "3"
type input "150"
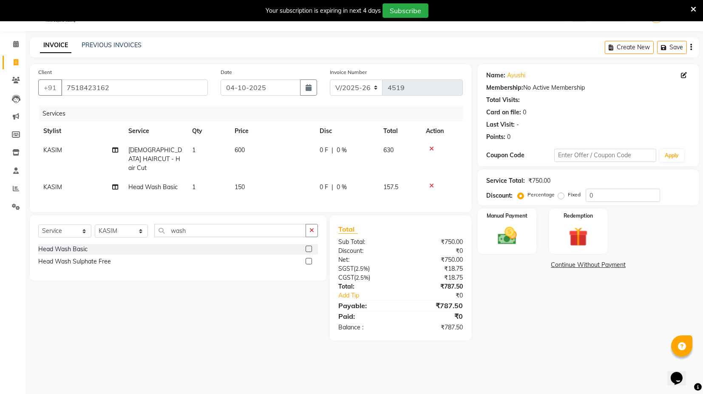
click at [315, 189] on div "Services Stylist Service Qty Price Disc Total Action KASIM [DEMOGRAPHIC_DATA] H…" at bounding box center [250, 155] width 425 height 98
click at [505, 230] on img at bounding box center [507, 235] width 32 height 23
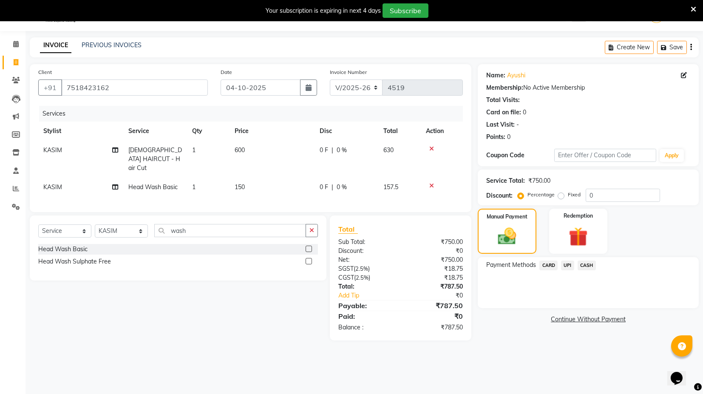
click at [565, 264] on span "UPI" at bounding box center [567, 266] width 13 height 10
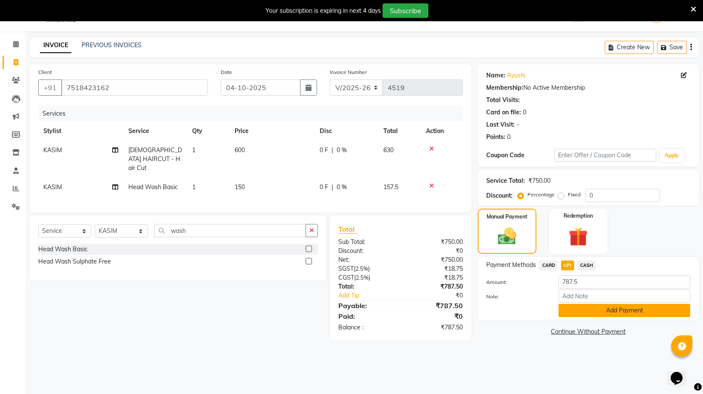
click at [604, 311] on button "Add Payment" at bounding box center [625, 310] width 132 height 13
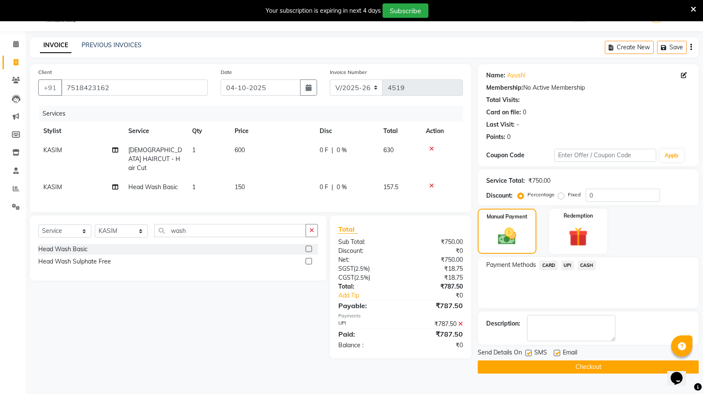
click at [556, 353] on label at bounding box center [557, 353] width 6 height 6
click at [556, 353] on input "checkbox" at bounding box center [557, 354] width 6 height 6
checkbox input "false"
click at [559, 366] on button "Checkout" at bounding box center [588, 367] width 221 height 13
